Goal: Task Accomplishment & Management: Manage account settings

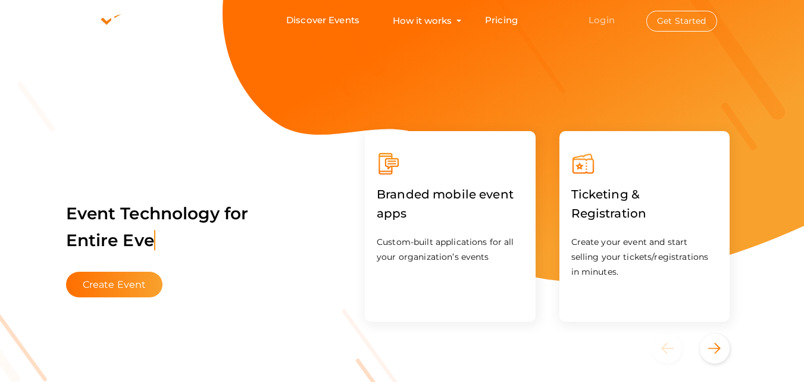
click at [597, 16] on link "Login" at bounding box center [602, 19] width 26 height 11
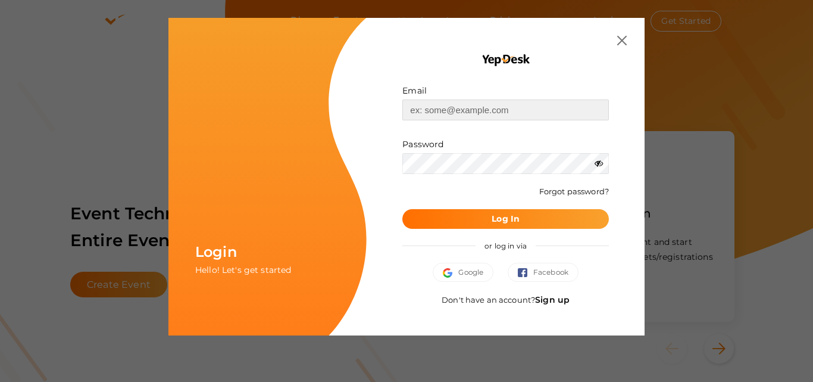
click at [517, 114] on input "text" at bounding box center [505, 109] width 207 height 21
type input "[EMAIL_ADDRESS][DOMAIN_NAME]"
click at [508, 217] on b "Log In" at bounding box center [506, 218] width 28 height 11
